Goal: Find contact information: Find contact information

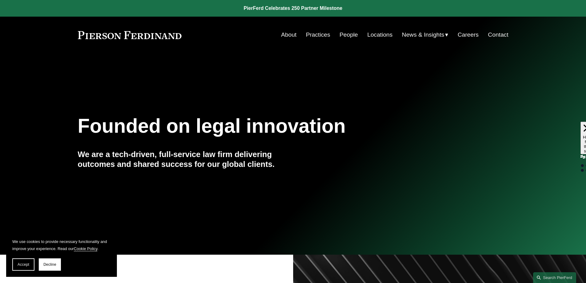
click at [505, 33] on link "Contact" at bounding box center [498, 35] width 20 height 12
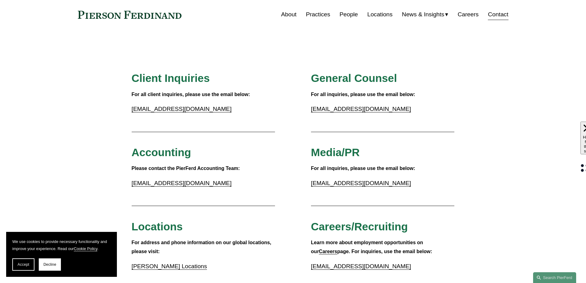
scroll to position [31, 0]
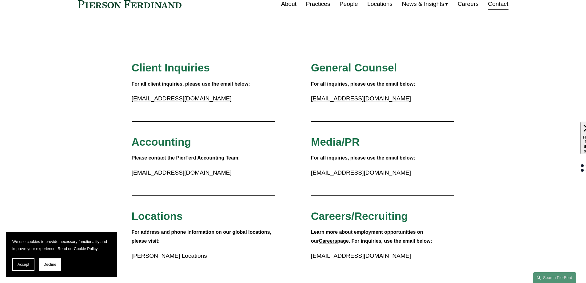
click at [346, 3] on link "People" at bounding box center [349, 4] width 18 height 12
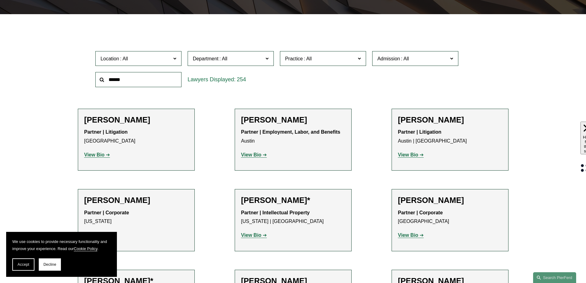
scroll to position [185, 0]
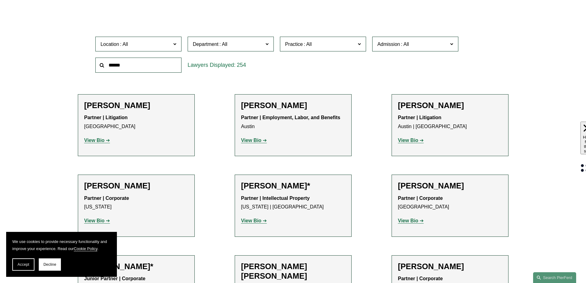
click at [140, 67] on input "text" at bounding box center [138, 65] width 86 height 15
type input "********"
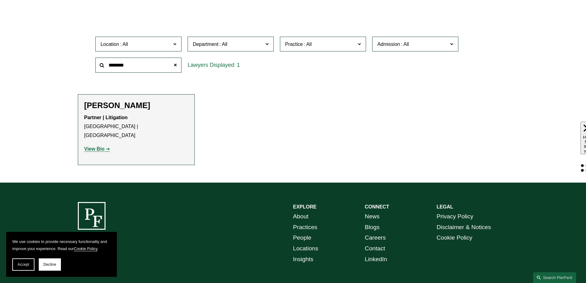
click at [102, 146] on strong "View Bio" at bounding box center [94, 148] width 20 height 5
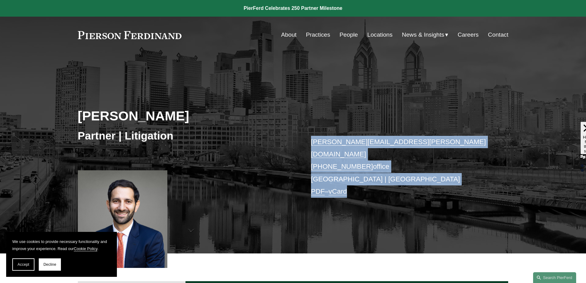
drag, startPoint x: 306, startPoint y: 139, endPoint x: 362, endPoint y: 177, distance: 67.8
click at [362, 177] on div "Eric B. Freedman Partner | Litigation eric.freedman@pierferd.com +1.215.352.356…" at bounding box center [293, 162] width 586 height 182
click at [342, 194] on div "Eric B. Freedman Partner | Litigation eric.freedman@pierferd.com +1.215.352.356…" at bounding box center [293, 162] width 586 height 182
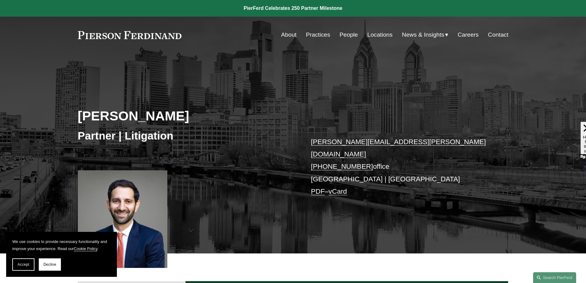
click at [343, 187] on link "vCard" at bounding box center [338, 191] width 18 height 8
click at [388, 36] on link "Locations" at bounding box center [379, 35] width 25 height 12
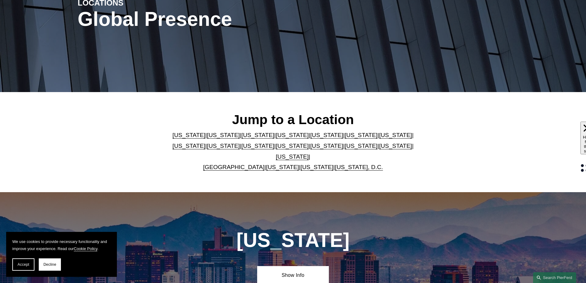
click at [379, 147] on link "[US_STATE]" at bounding box center [395, 145] width 33 height 6
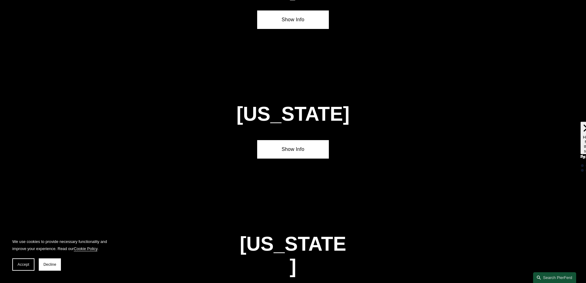
scroll to position [1965, 0]
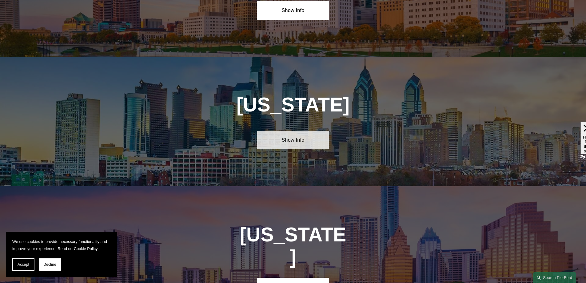
click at [297, 131] on link "Show Info" at bounding box center [293, 140] width 72 height 18
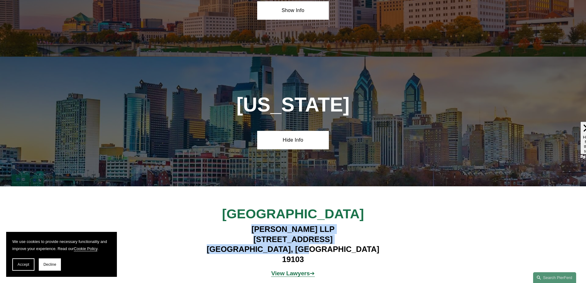
drag, startPoint x: 249, startPoint y: 175, endPoint x: 336, endPoint y: 198, distance: 90.7
click at [336, 224] on h4 "[PERSON_NAME] LLP [STREET_ADDRESS]" at bounding box center [292, 244] width 179 height 40
copy h4 "[PERSON_NAME] LLP [STREET_ADDRESS]"
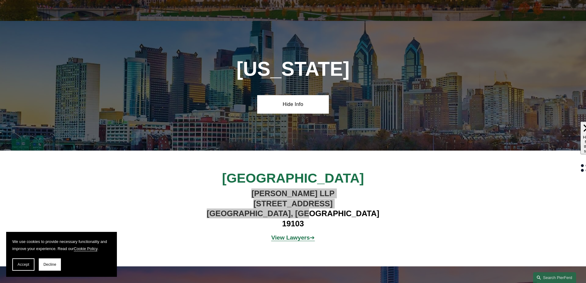
scroll to position [1852, 0]
